Goal: Information Seeking & Learning: Learn about a topic

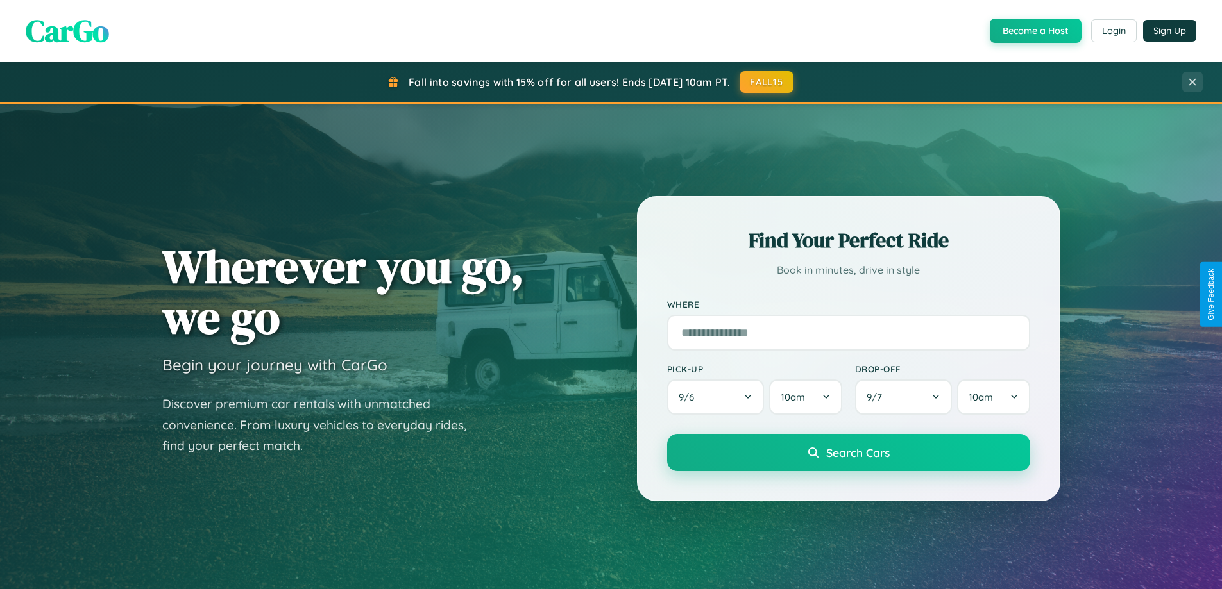
scroll to position [883, 0]
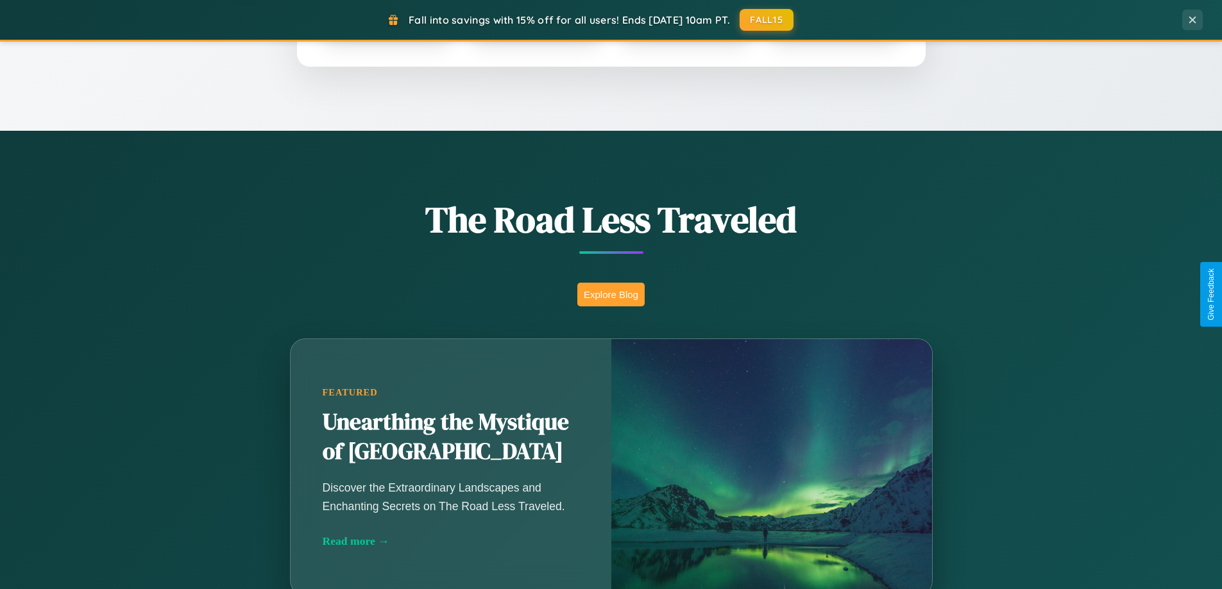
click at [611, 294] on button "Explore Blog" at bounding box center [610, 295] width 67 height 24
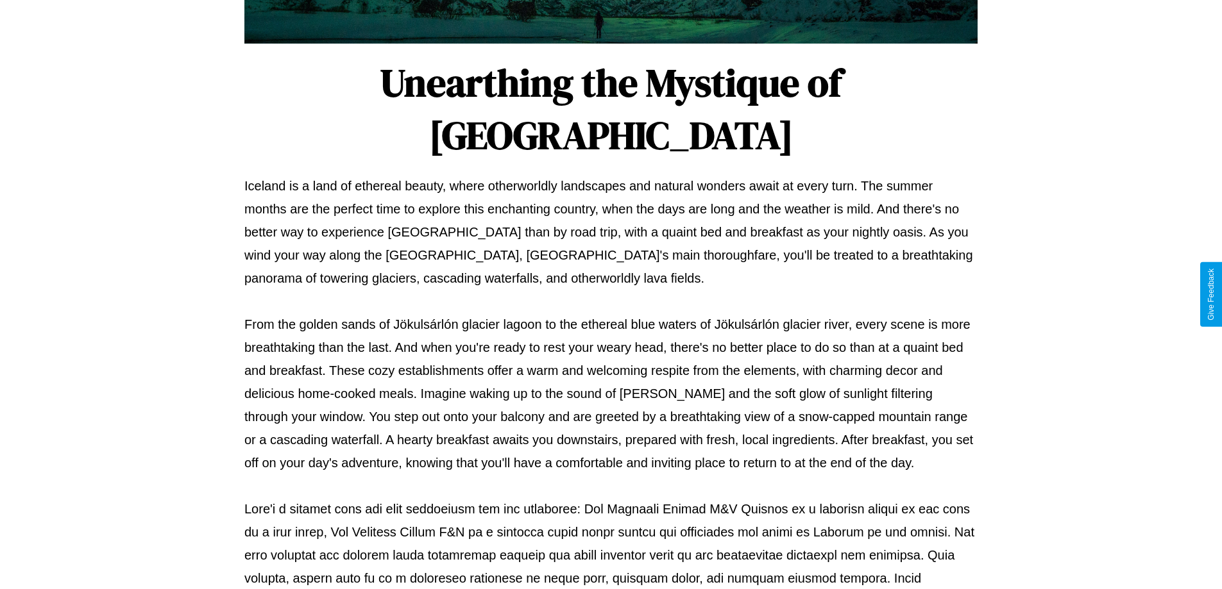
scroll to position [415, 0]
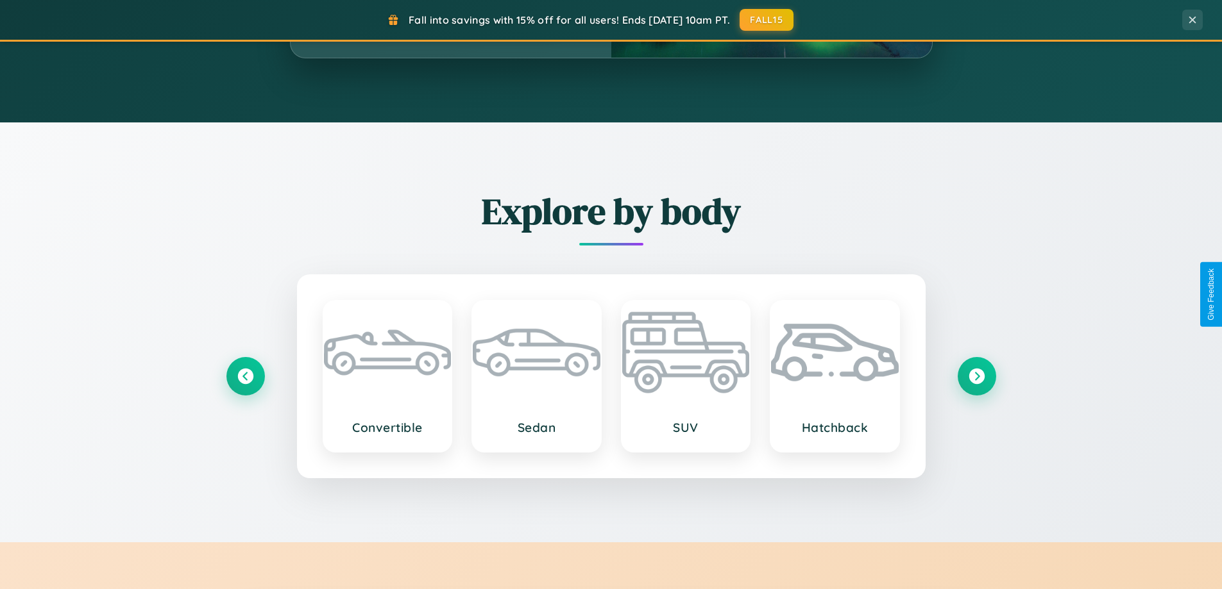
scroll to position [2468, 0]
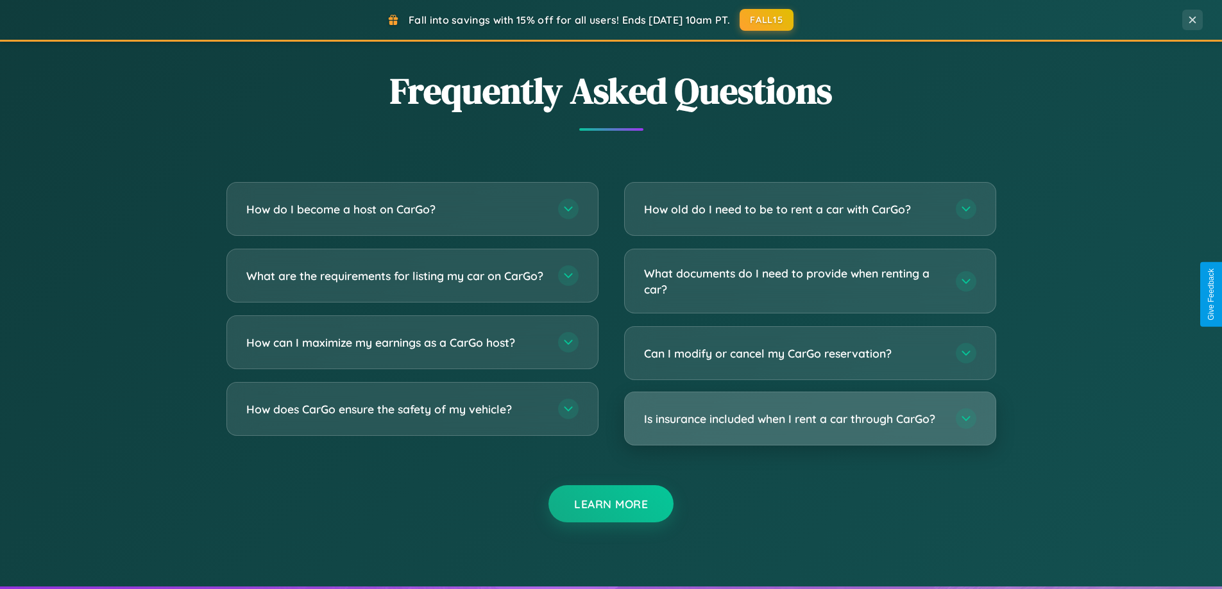
click at [809, 419] on h3 "Is insurance included when I rent a car through CarGo?" at bounding box center [793, 419] width 299 height 16
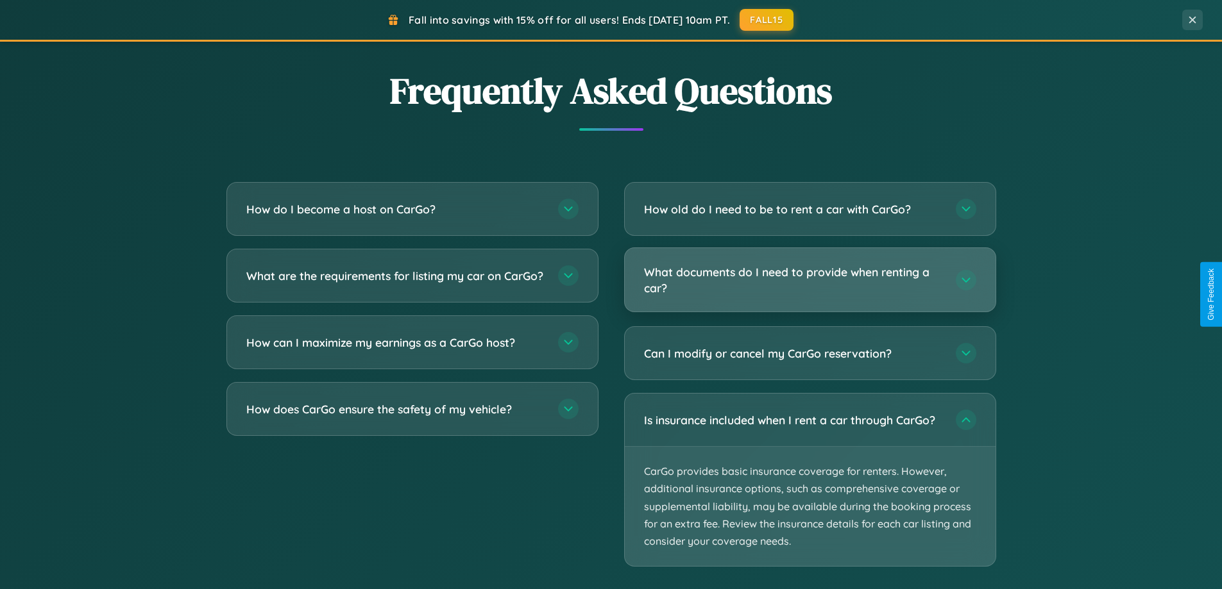
click at [809, 281] on h3 "What documents do I need to provide when renting a car?" at bounding box center [793, 279] width 299 height 31
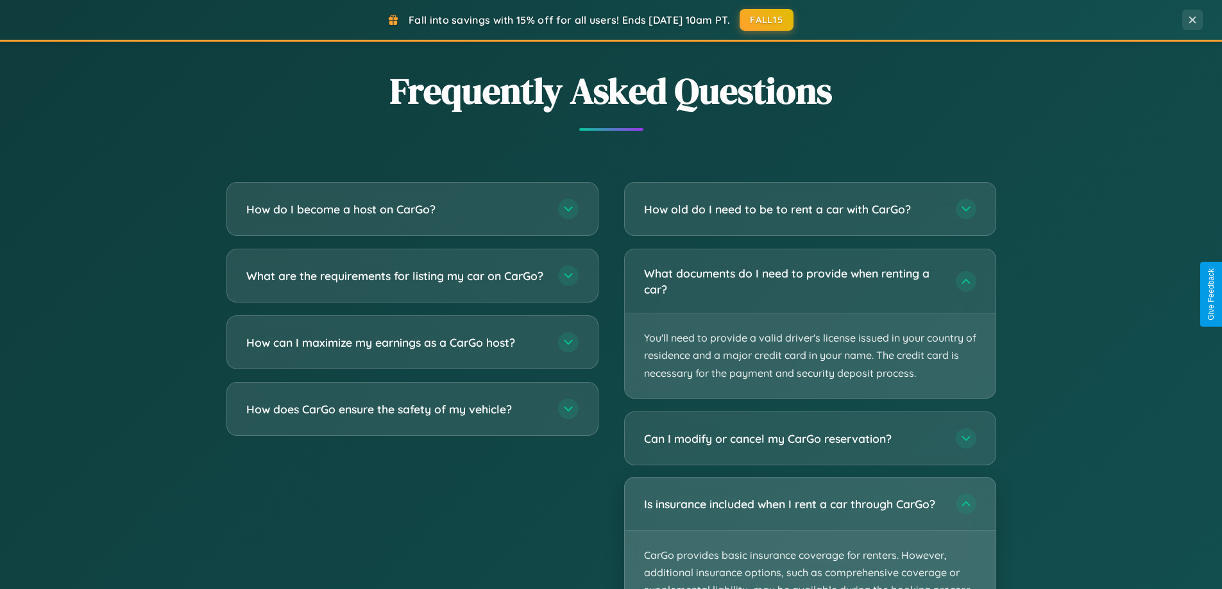
click at [809, 534] on p "CarGo provides basic insurance coverage for renters. However, additional insura…" at bounding box center [810, 590] width 371 height 119
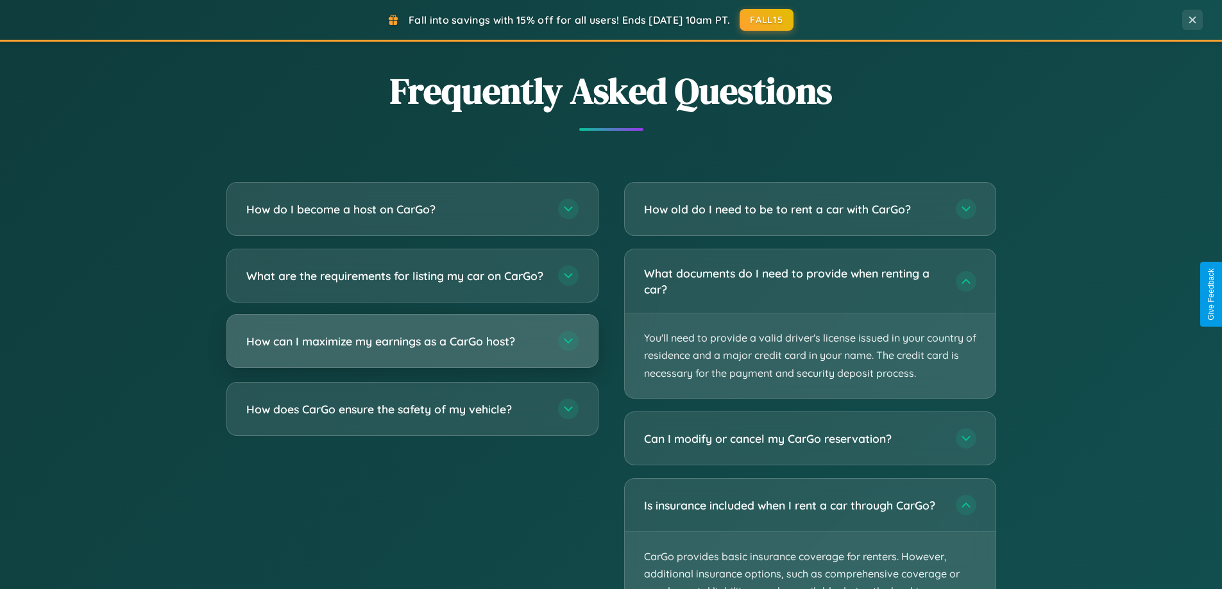
click at [412, 350] on h3 "How can I maximize my earnings as a CarGo host?" at bounding box center [395, 342] width 299 height 16
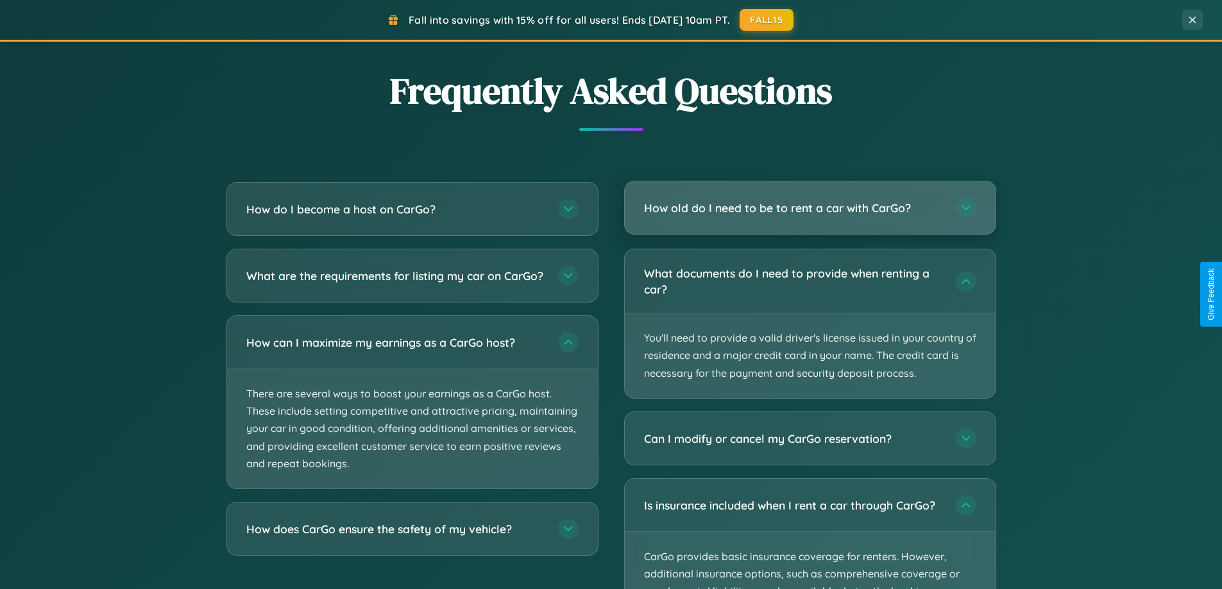
click at [809, 208] on h3 "How old do I need to be to rent a car with CarGo?" at bounding box center [793, 208] width 299 height 16
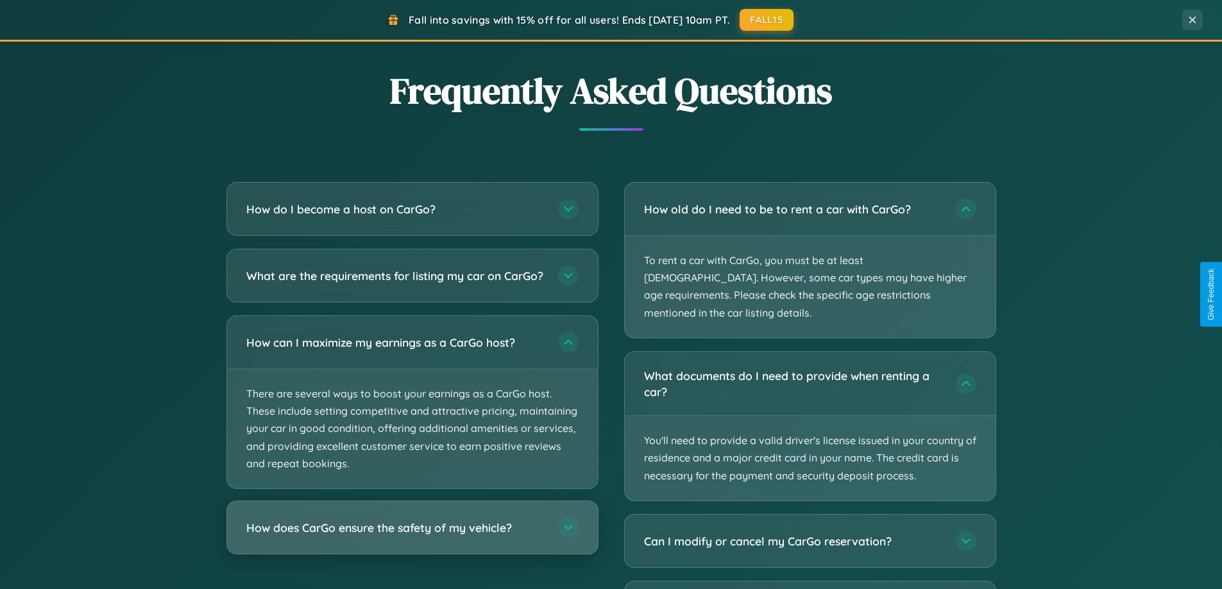
click at [412, 536] on h3 "How does CarGo ensure the safety of my vehicle?" at bounding box center [395, 528] width 299 height 16
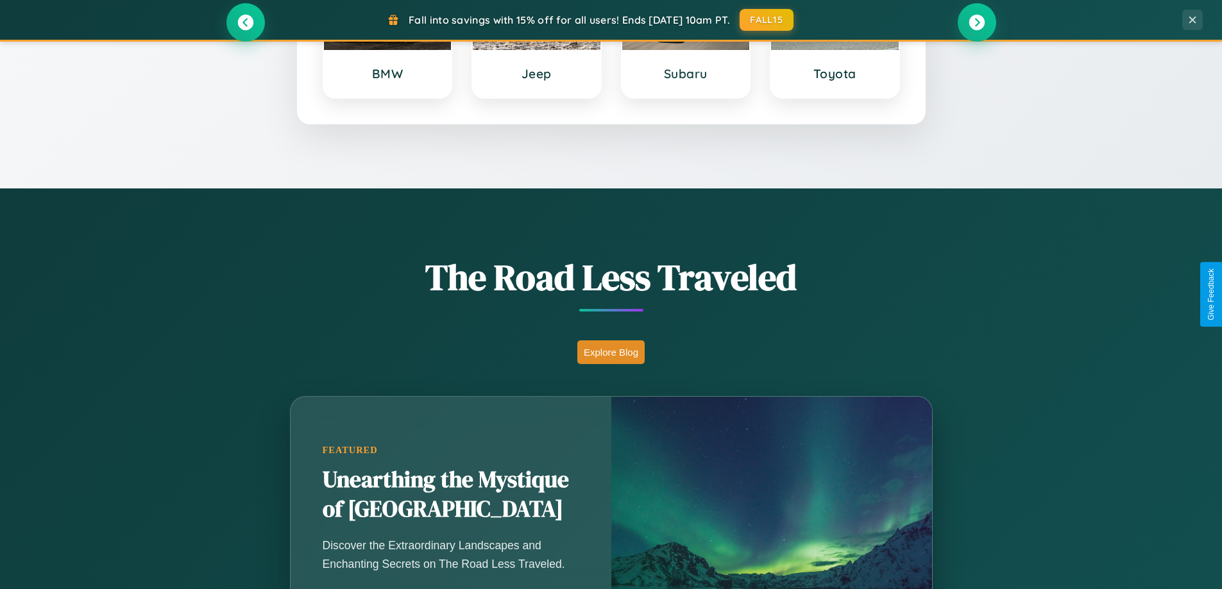
scroll to position [553, 0]
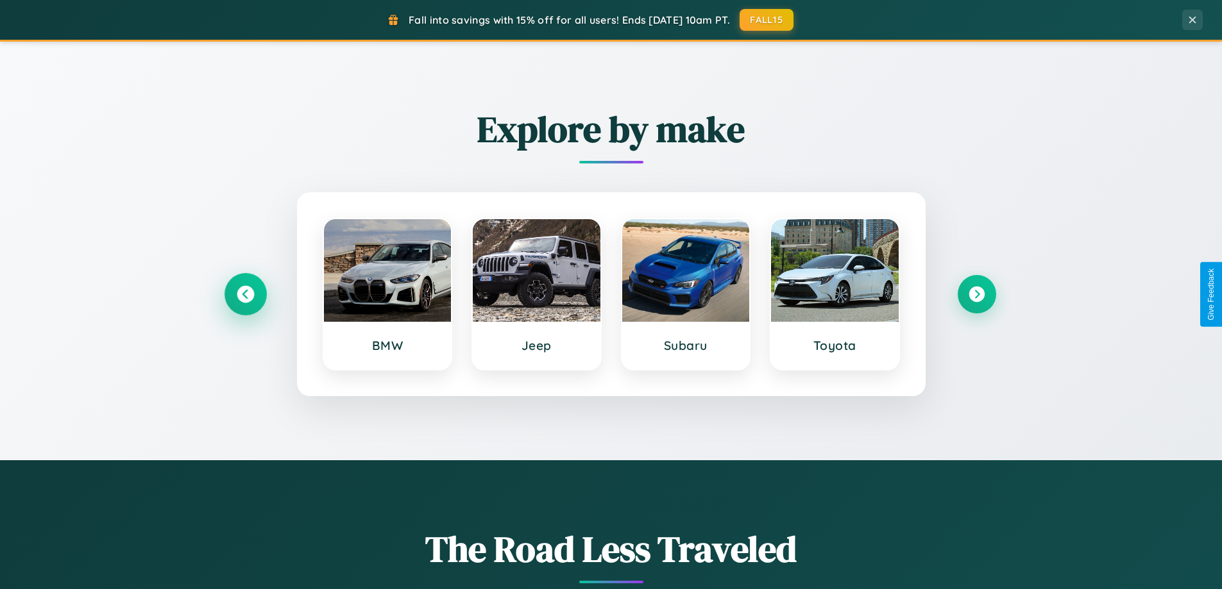
click at [245, 294] on icon at bounding box center [245, 294] width 17 height 17
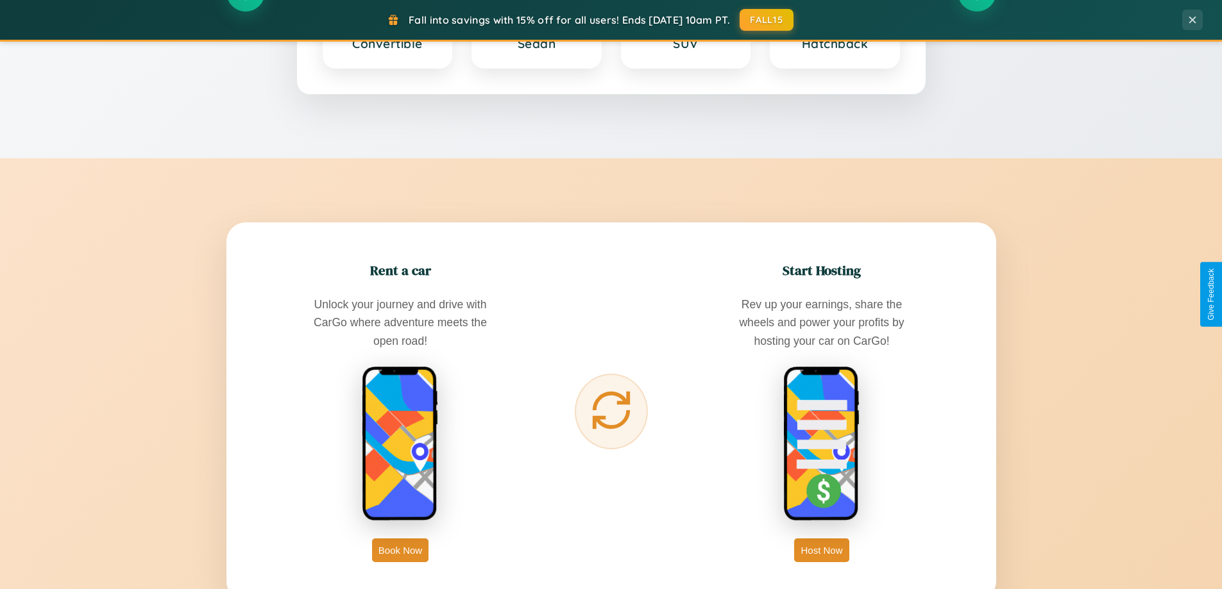
scroll to position [2061, 0]
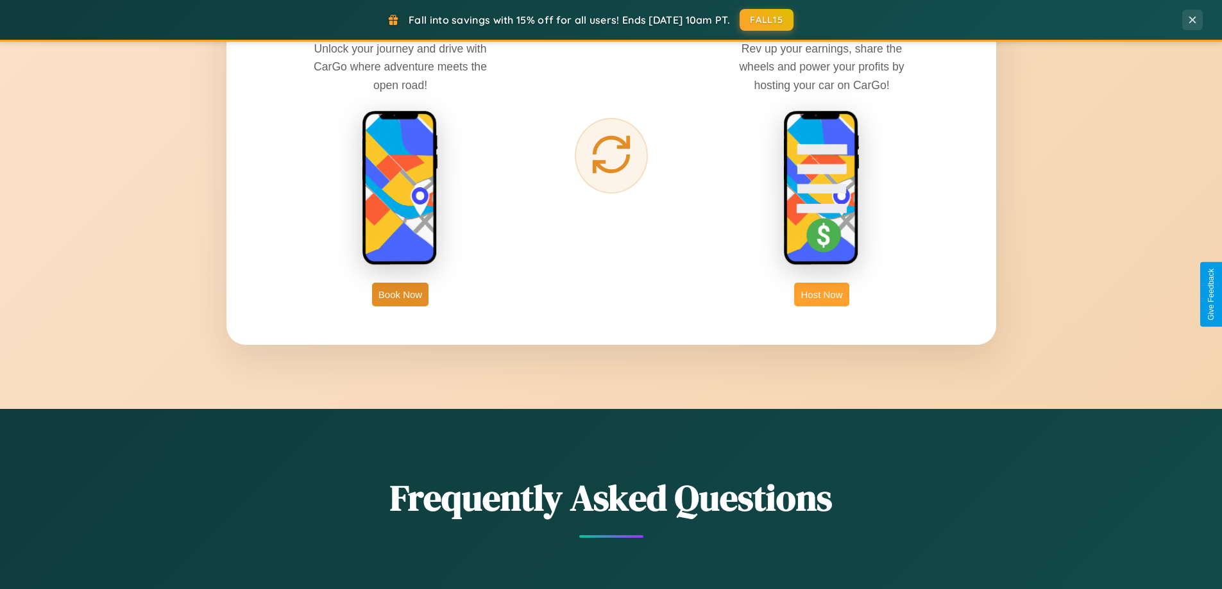
click at [822, 294] on button "Host Now" at bounding box center [821, 295] width 55 height 24
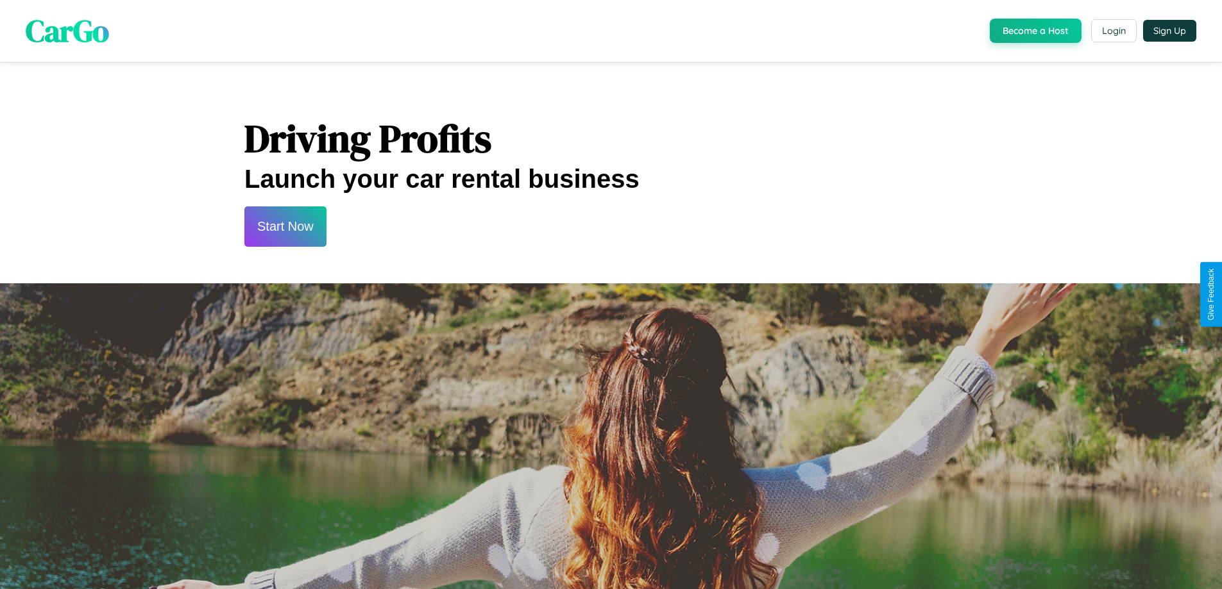
scroll to position [1734, 0]
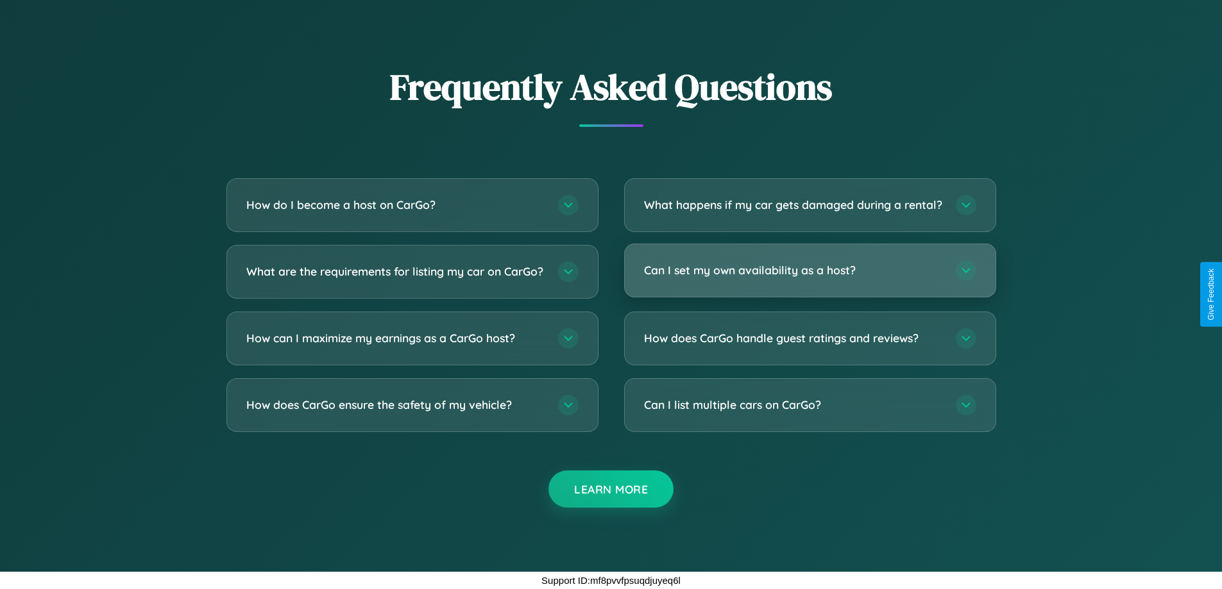
click at [809, 270] on h3 "Can I set my own availability as a host?" at bounding box center [793, 270] width 299 height 16
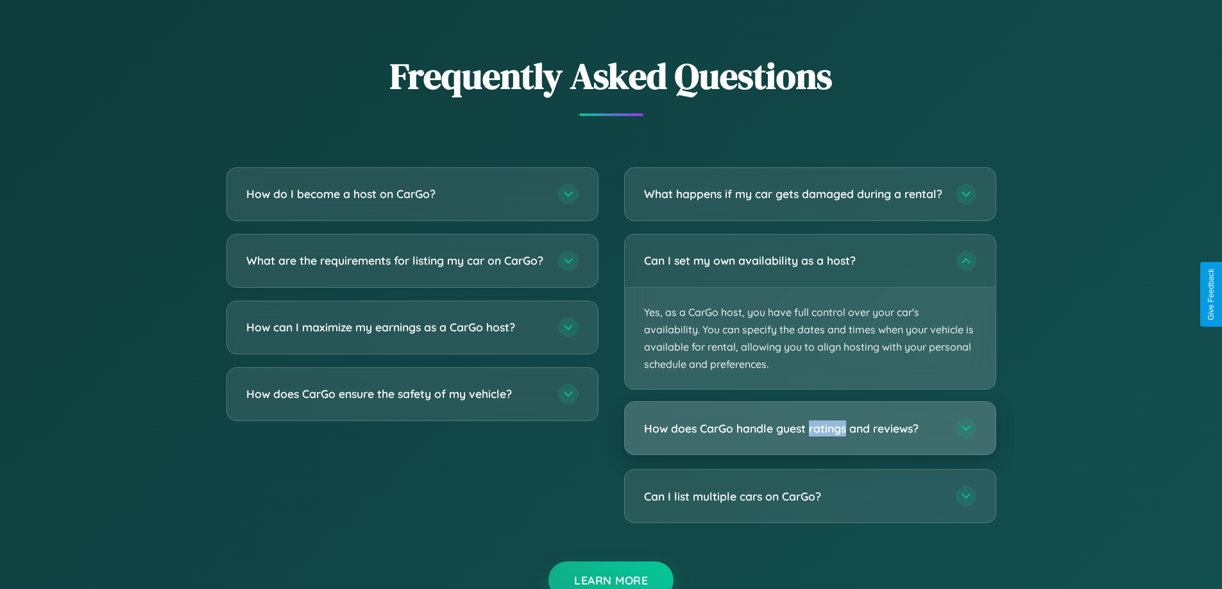
click at [809, 437] on h3 "How does CarGo handle guest ratings and reviews?" at bounding box center [793, 429] width 299 height 16
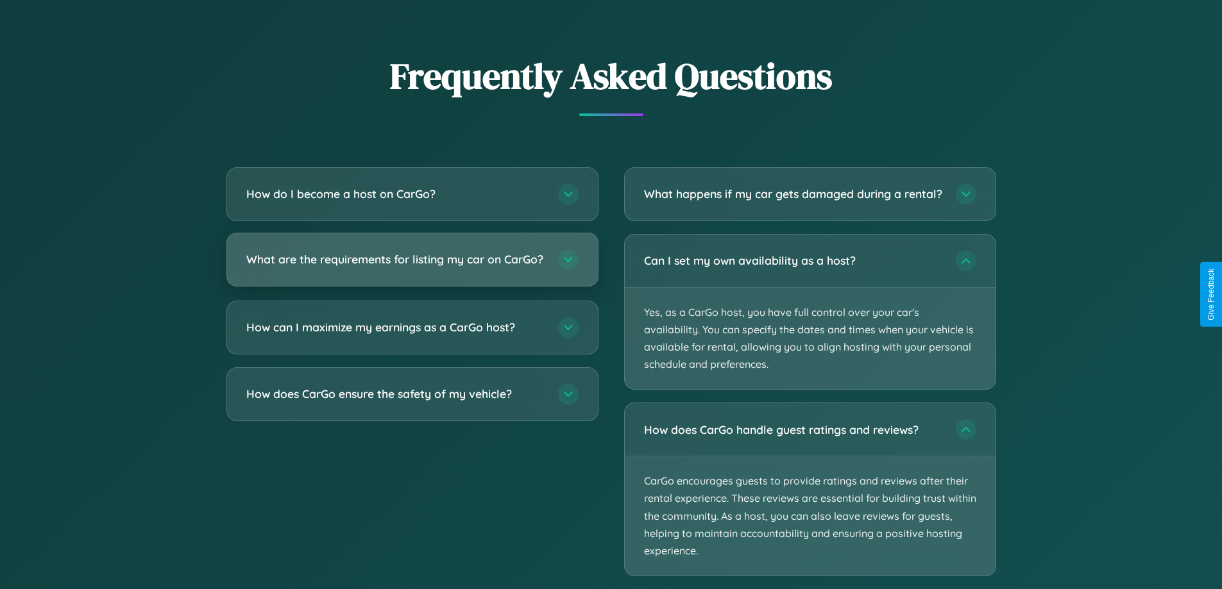
click at [412, 266] on h3 "What are the requirements for listing my car on CarGo?" at bounding box center [395, 259] width 299 height 16
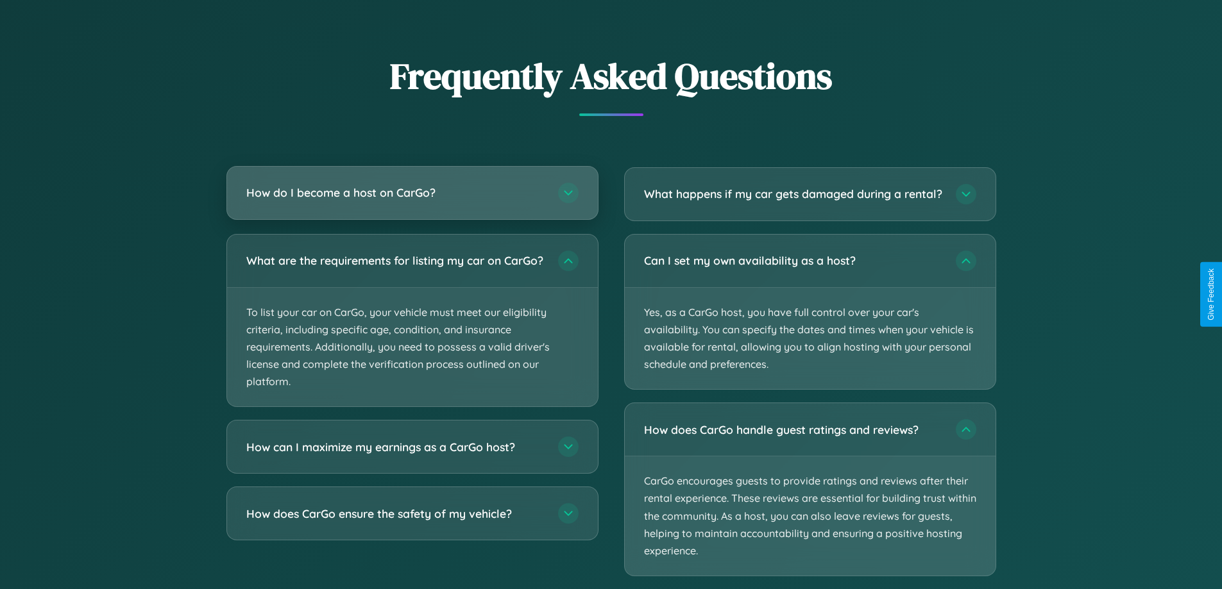
click at [412, 194] on h3 "How do I become a host on CarGo?" at bounding box center [395, 193] width 299 height 16
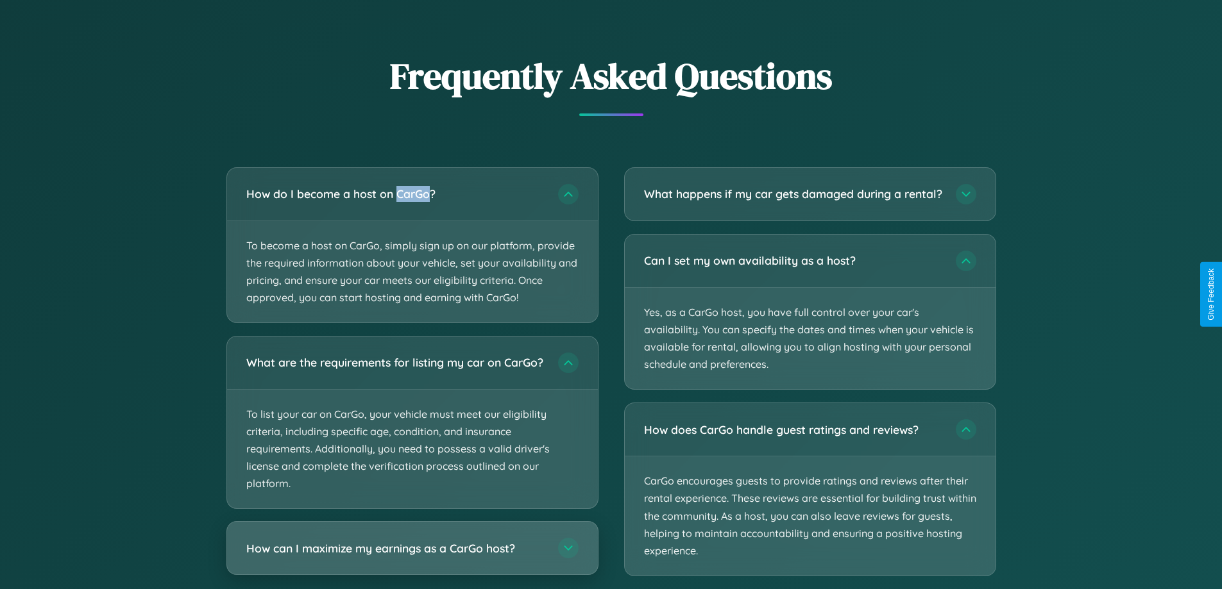
click at [412, 557] on h3 "How can I maximize my earnings as a CarGo host?" at bounding box center [395, 549] width 299 height 16
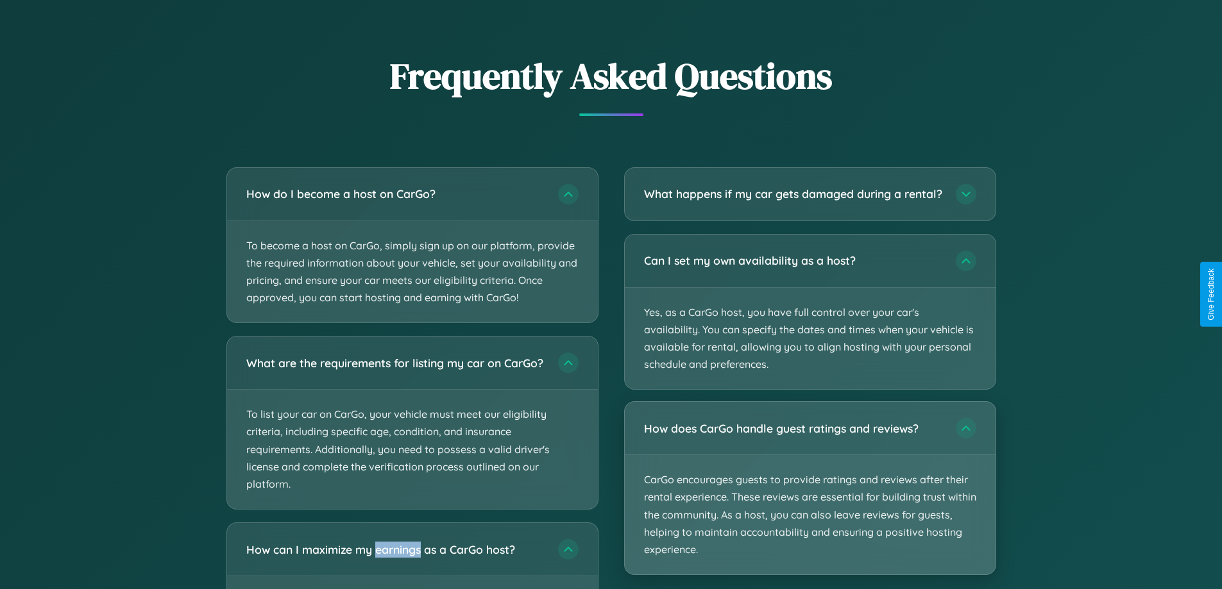
click at [809, 500] on p "CarGo encourages guests to provide ratings and reviews after their rental exper…" at bounding box center [810, 514] width 371 height 119
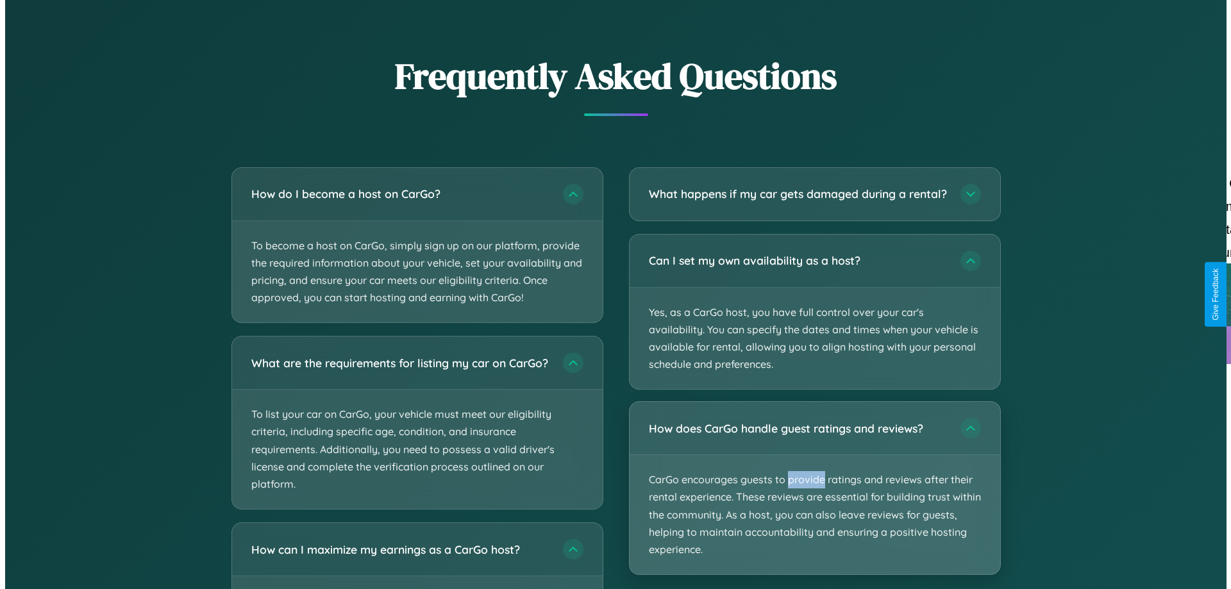
scroll to position [1337, 0]
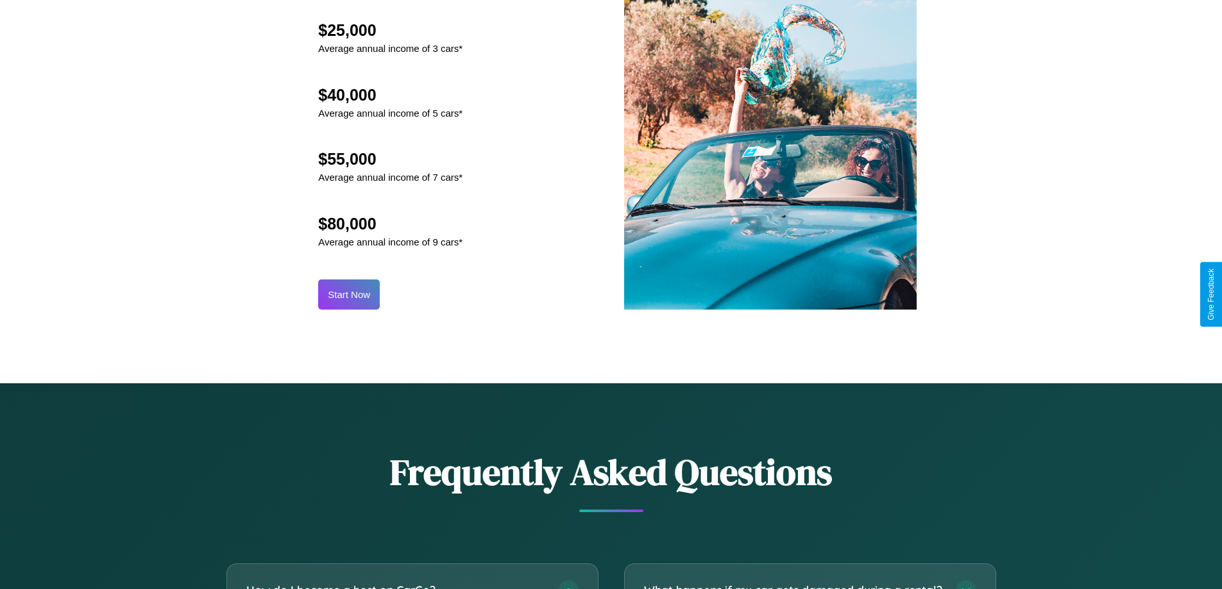
click at [349, 294] on button "Start Now" at bounding box center [349, 295] width 62 height 30
